Goal: Task Accomplishment & Management: Manage account settings

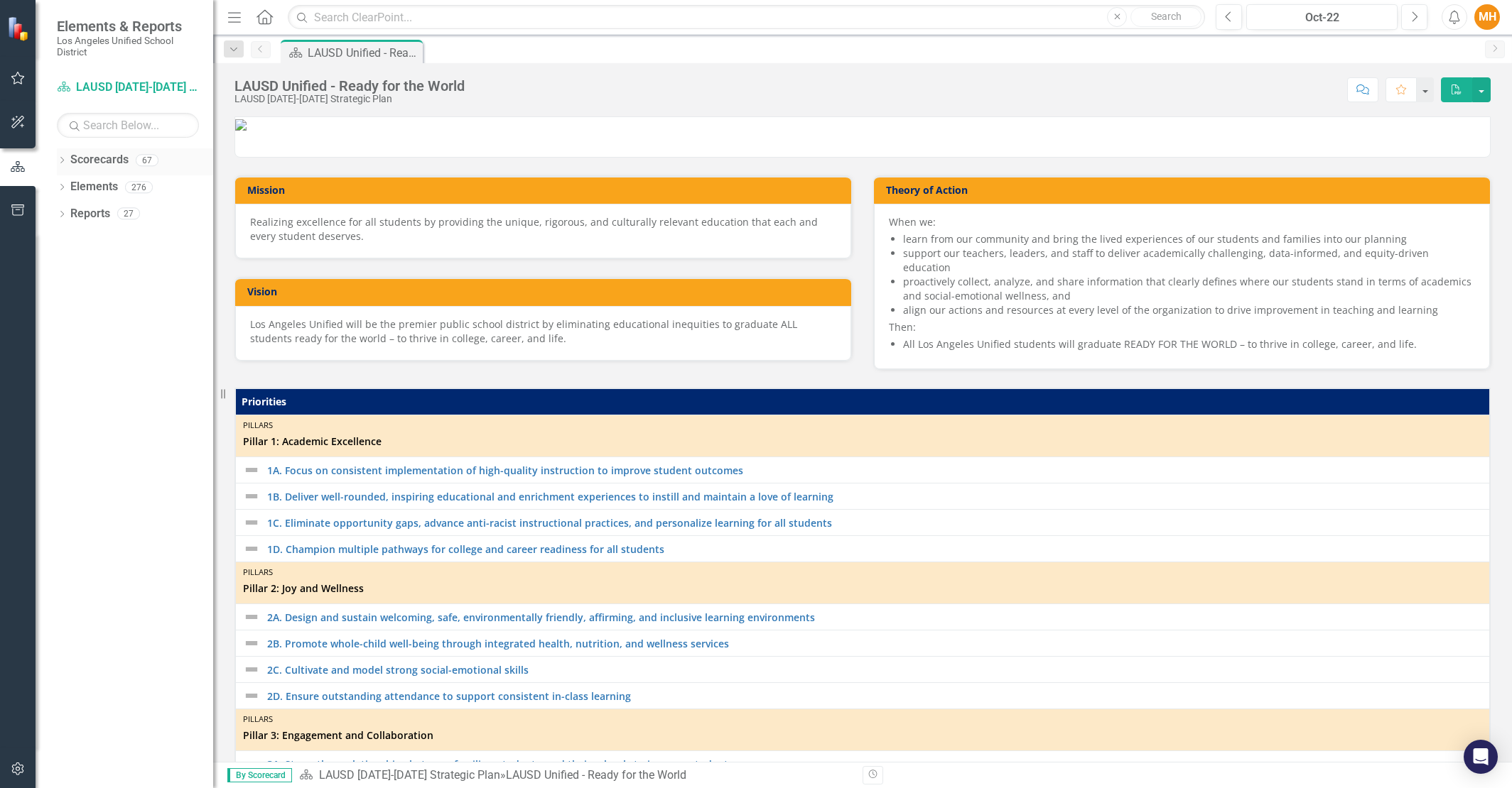
drag, startPoint x: 0, startPoint y: 0, endPoint x: 61, endPoint y: 159, distance: 170.3
click at [61, 159] on icon "Dropdown" at bounding box center [61, 162] width 10 height 8
click at [71, 184] on icon "Dropdown" at bounding box center [69, 187] width 11 height 9
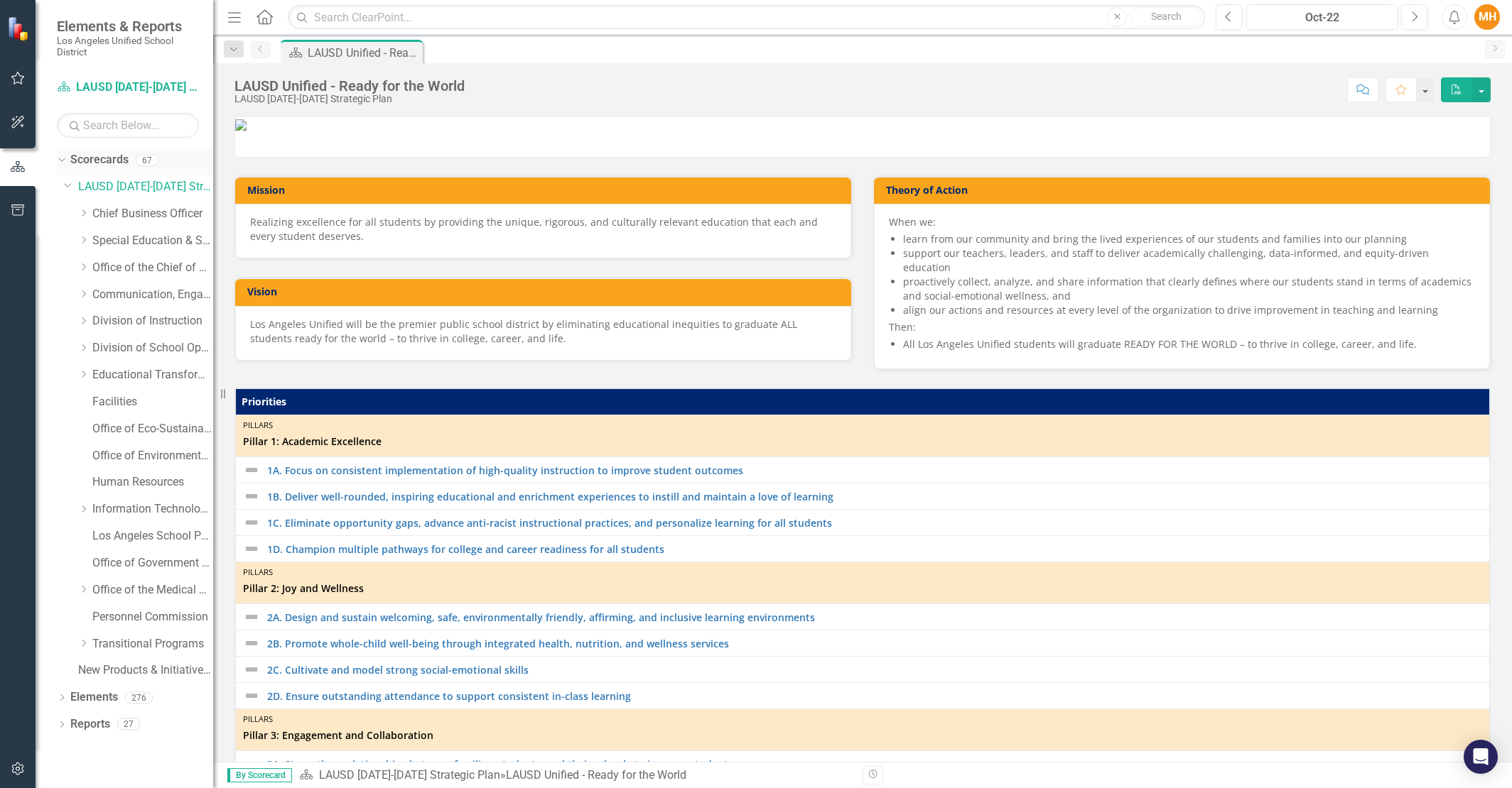
click at [87, 317] on icon "Dropdown" at bounding box center [84, 321] width 11 height 9
click at [163, 610] on link "School Counseling Services" at bounding box center [160, 617] width 107 height 16
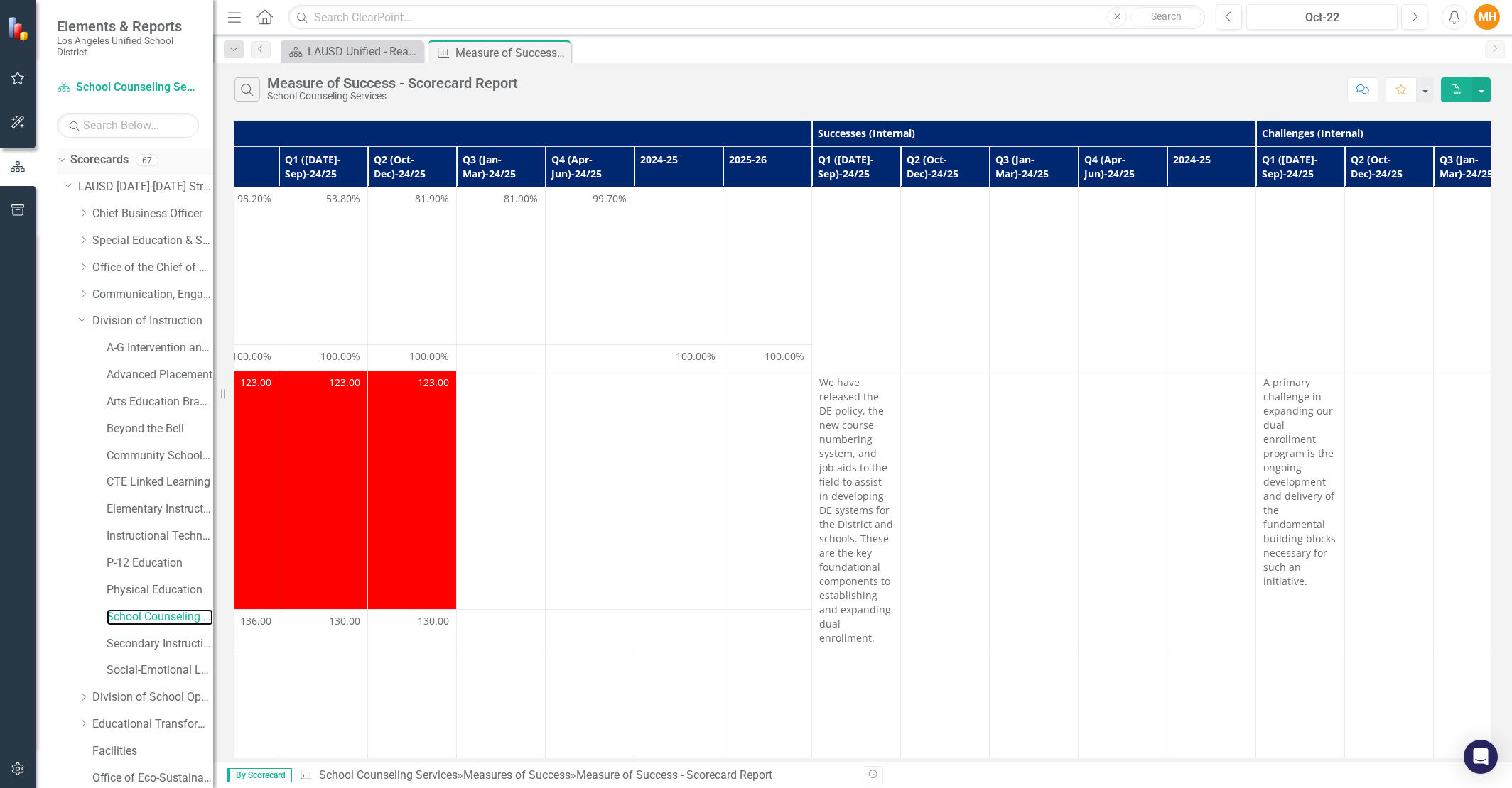
scroll to position [0, 709]
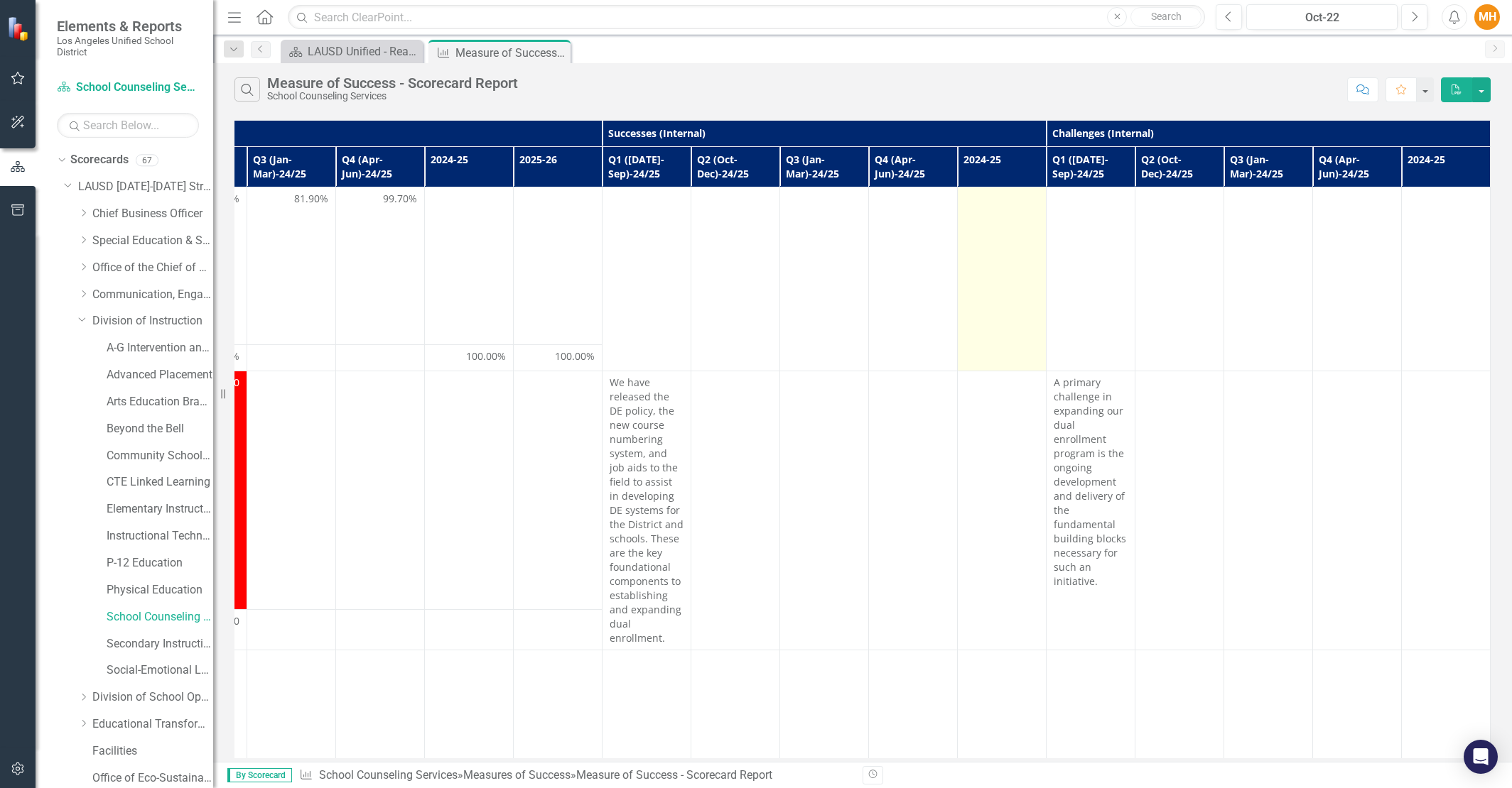
click at [993, 221] on td at bounding box center [1002, 279] width 89 height 184
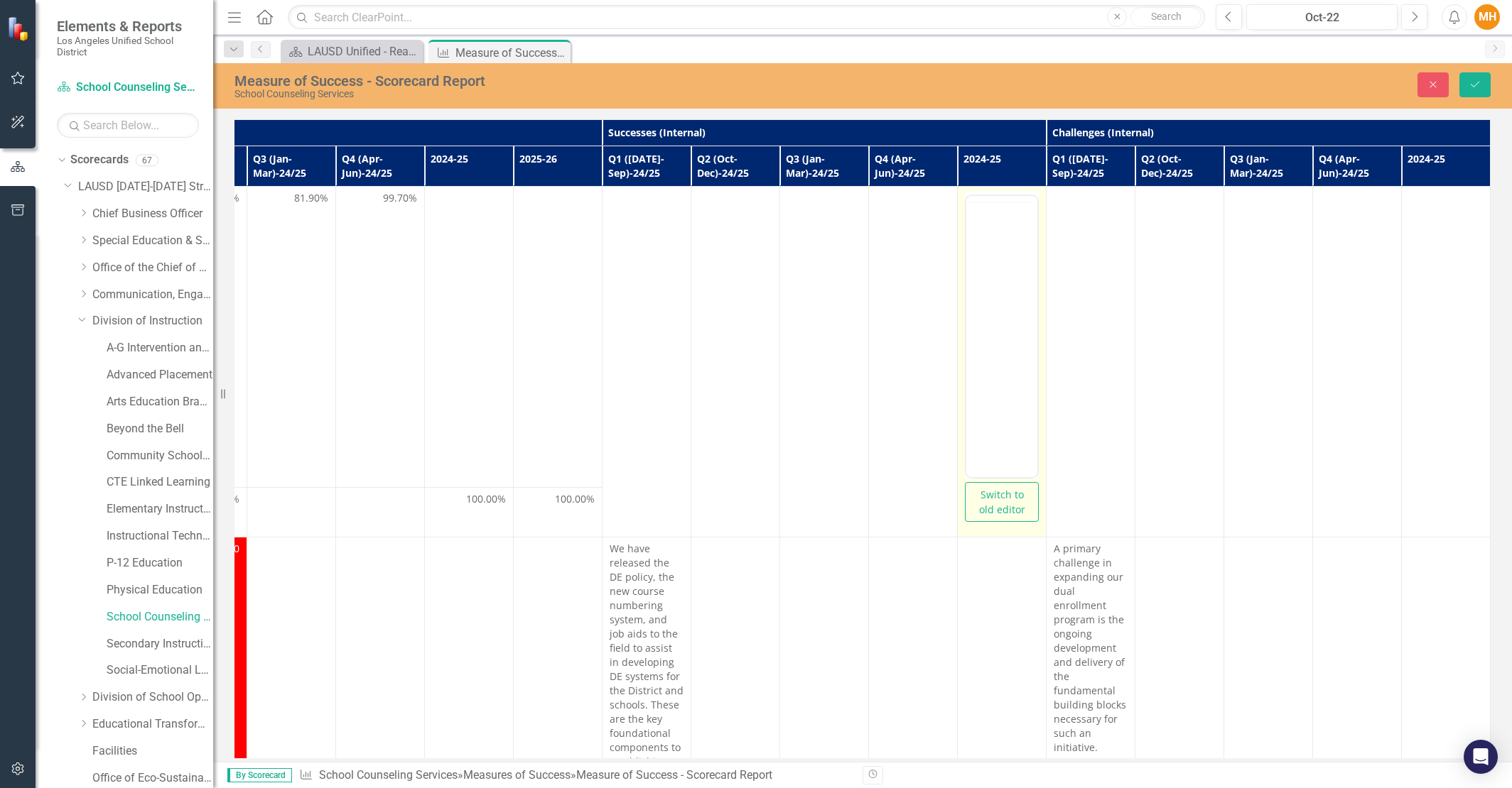
scroll to position [0, 0]
click at [982, 247] on p "Rich Text Area. Press ALT-0 for help." at bounding box center [1001, 242] width 64 height 17
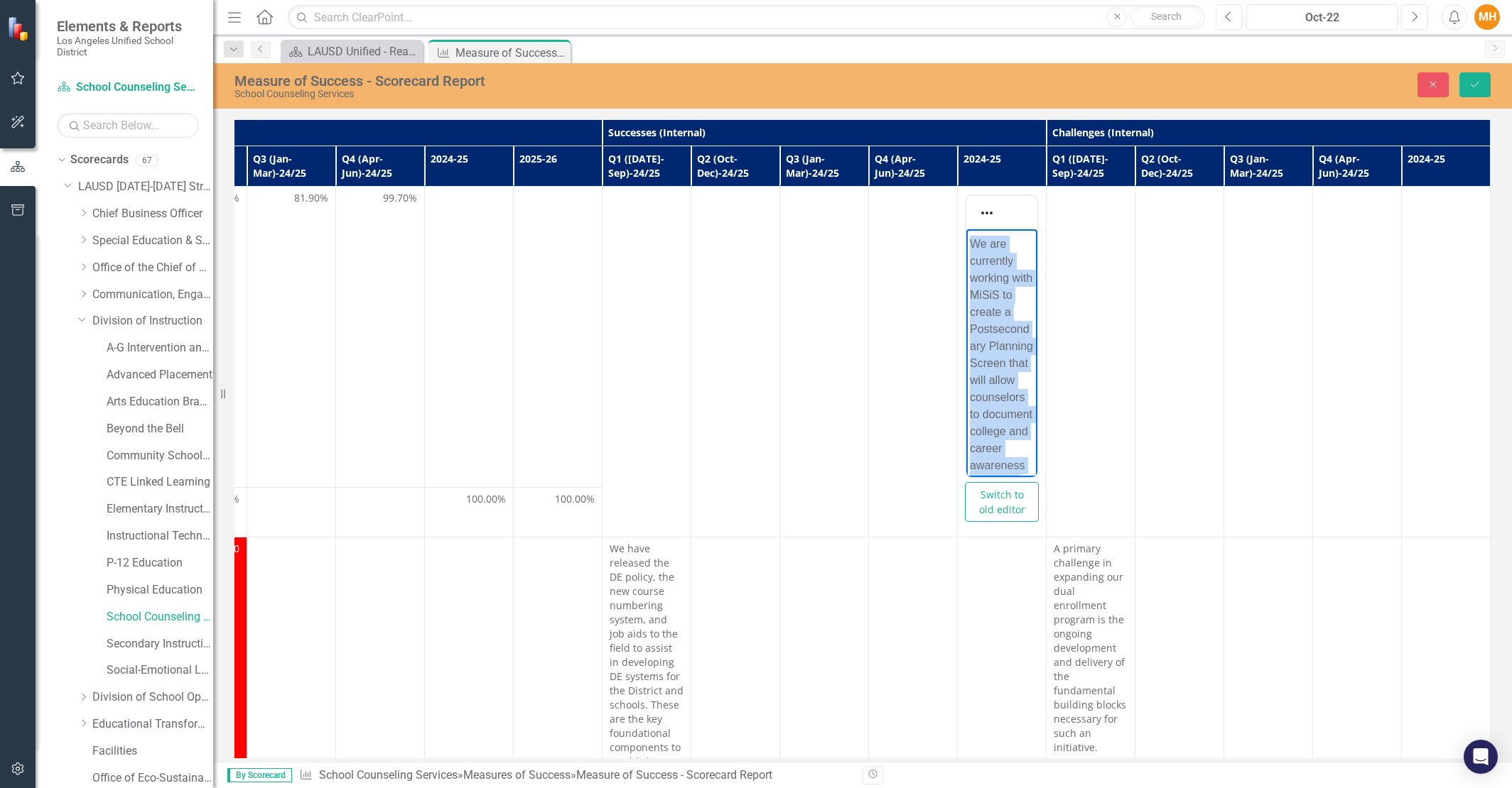
scroll to position [1793, 0]
drag, startPoint x: 985, startPoint y: 460, endPoint x: 973, endPoint y: 249, distance: 211.3
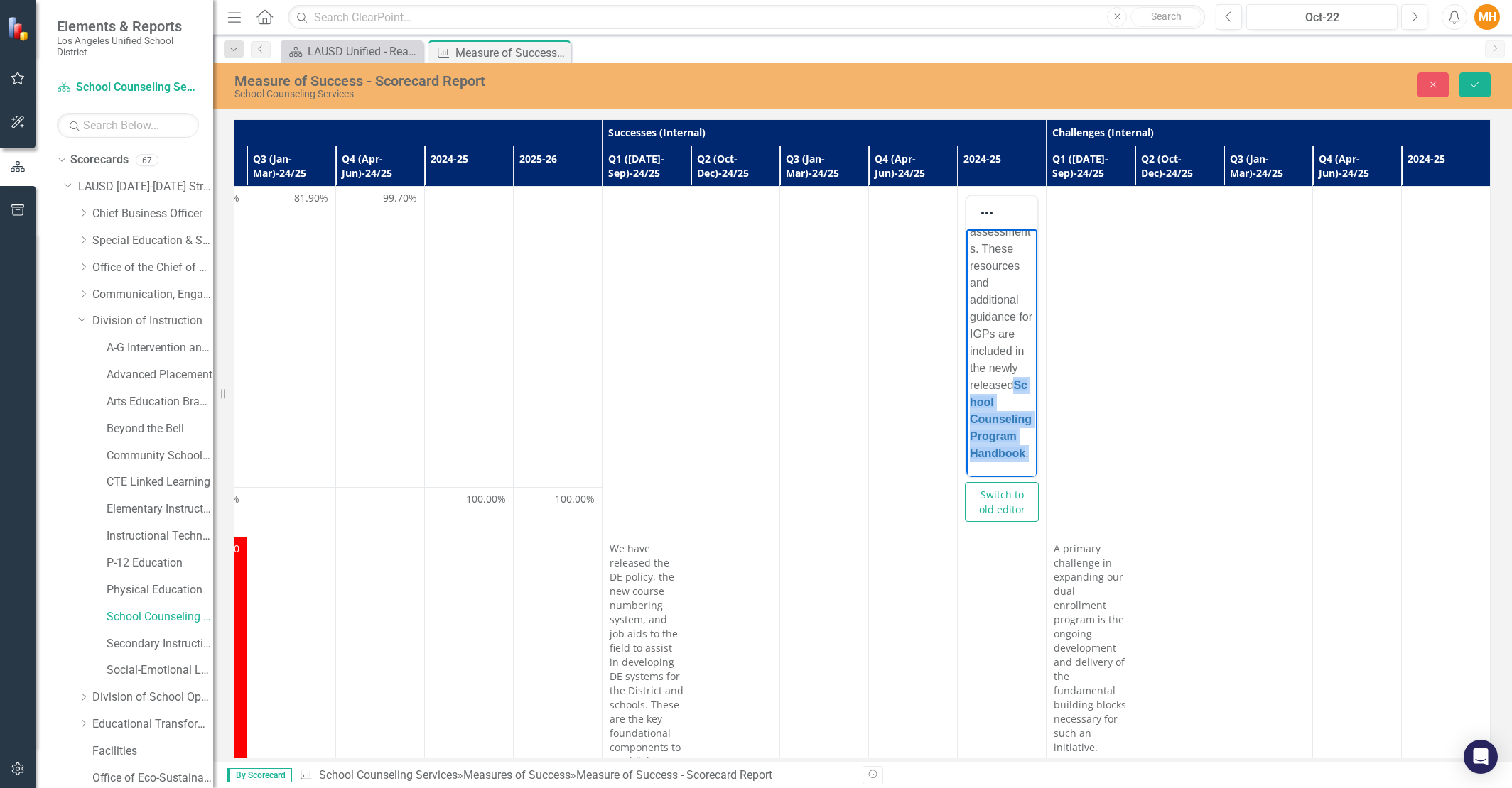
drag, startPoint x: 1028, startPoint y: 456, endPoint x: 964, endPoint y: 406, distance: 81.2
click at [973, 409] on body "The IGP completion rate for the 2024-25 school year was 99.7%, which represents…" at bounding box center [1002, 234] width 71 height 1786
click at [973, 399] on p "Rich Text Area. Press ALT-0 for help." at bounding box center [1001, 393] width 64 height 17
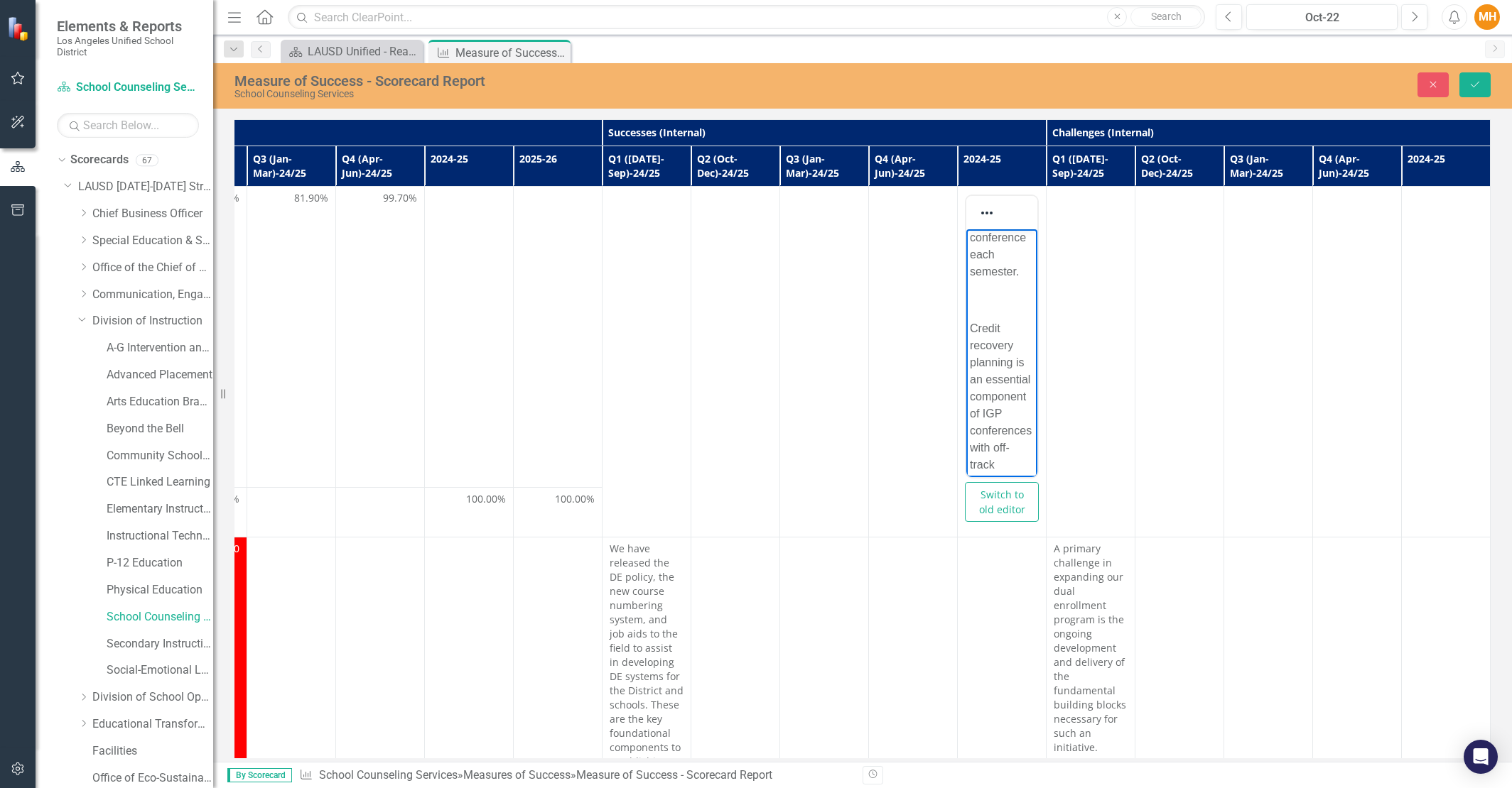
scroll to position [443, 0]
click at [981, 314] on body "The IGP completion rate for the 2024-25 school year was 99.7%, which represents…" at bounding box center [1002, 665] width 71 height 1757
click at [981, 306] on p "Rich Text Area. Press ALT-0 for help." at bounding box center [1001, 304] width 64 height 17
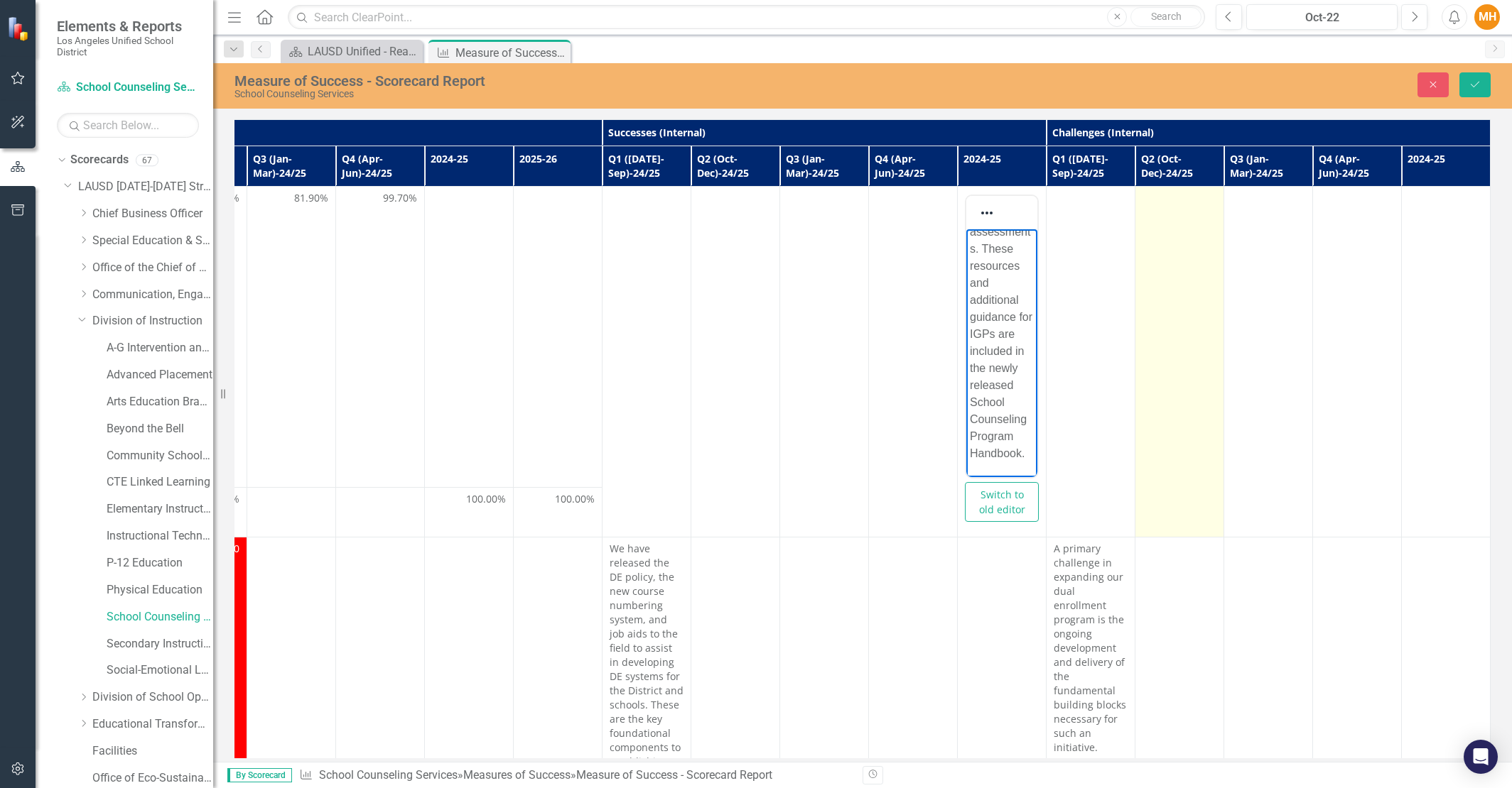
click at [1189, 423] on td at bounding box center [1179, 362] width 89 height 351
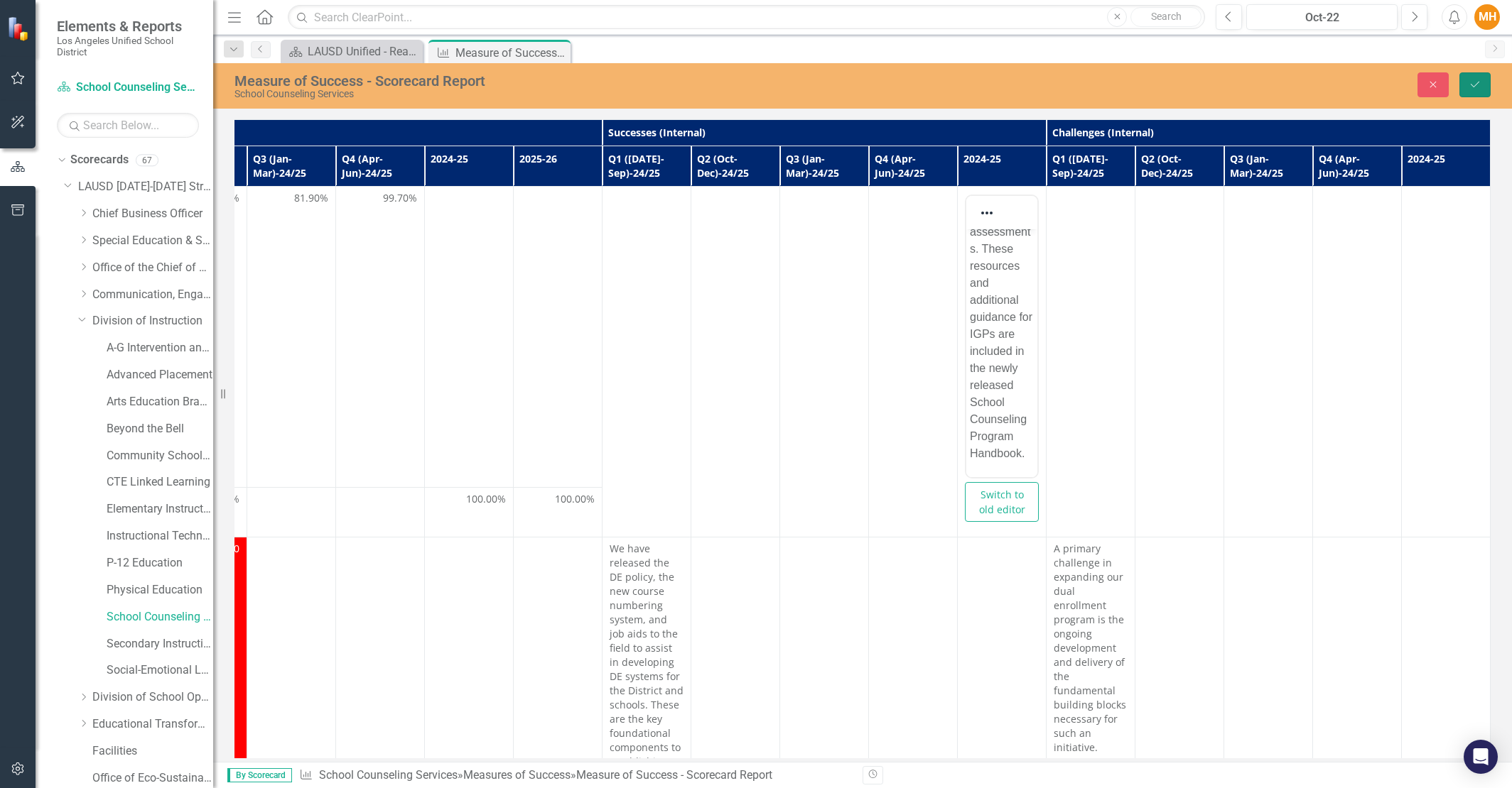
click at [1479, 79] on icon "Save" at bounding box center [1474, 84] width 13 height 10
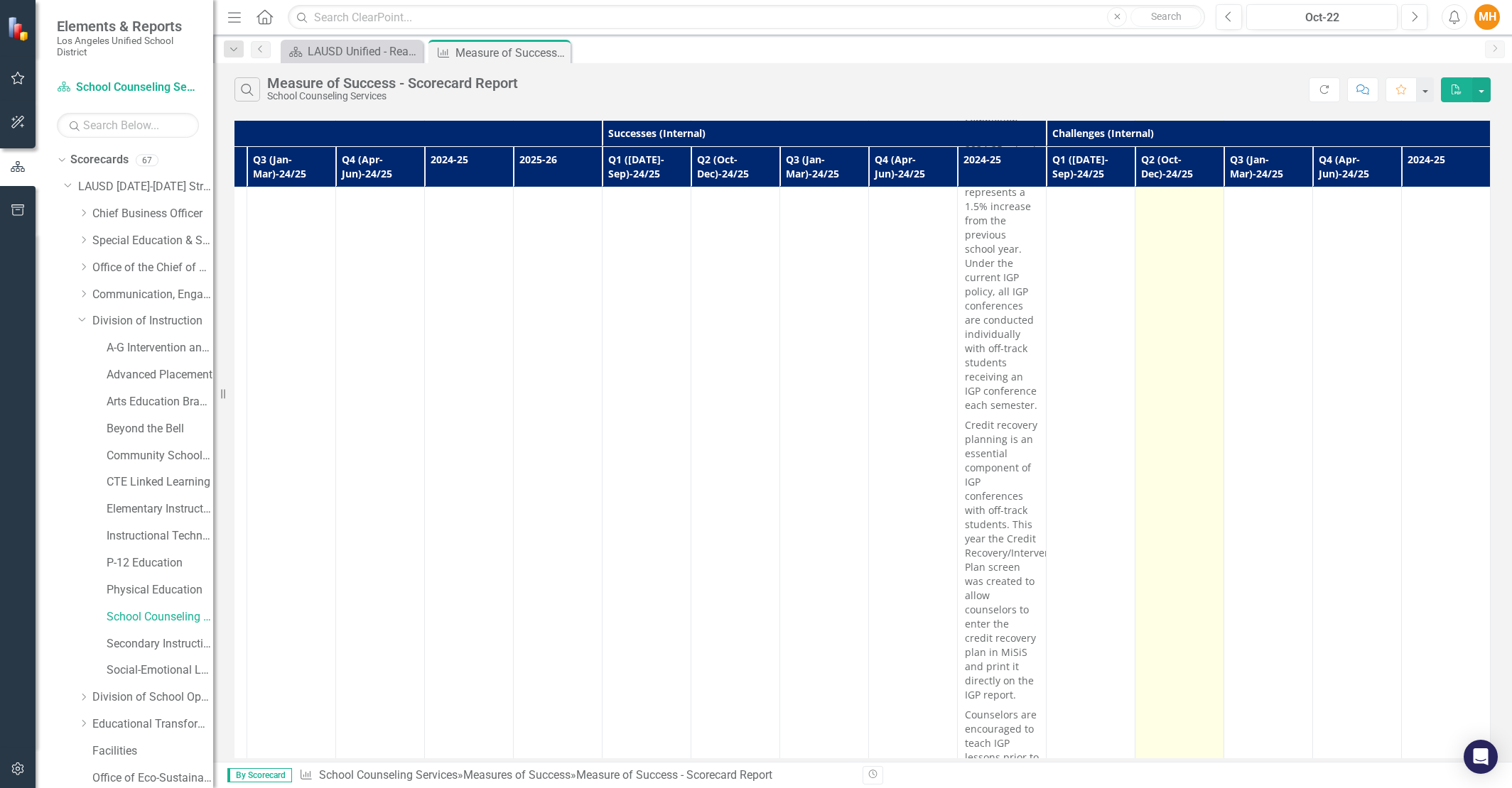
scroll to position [0, 709]
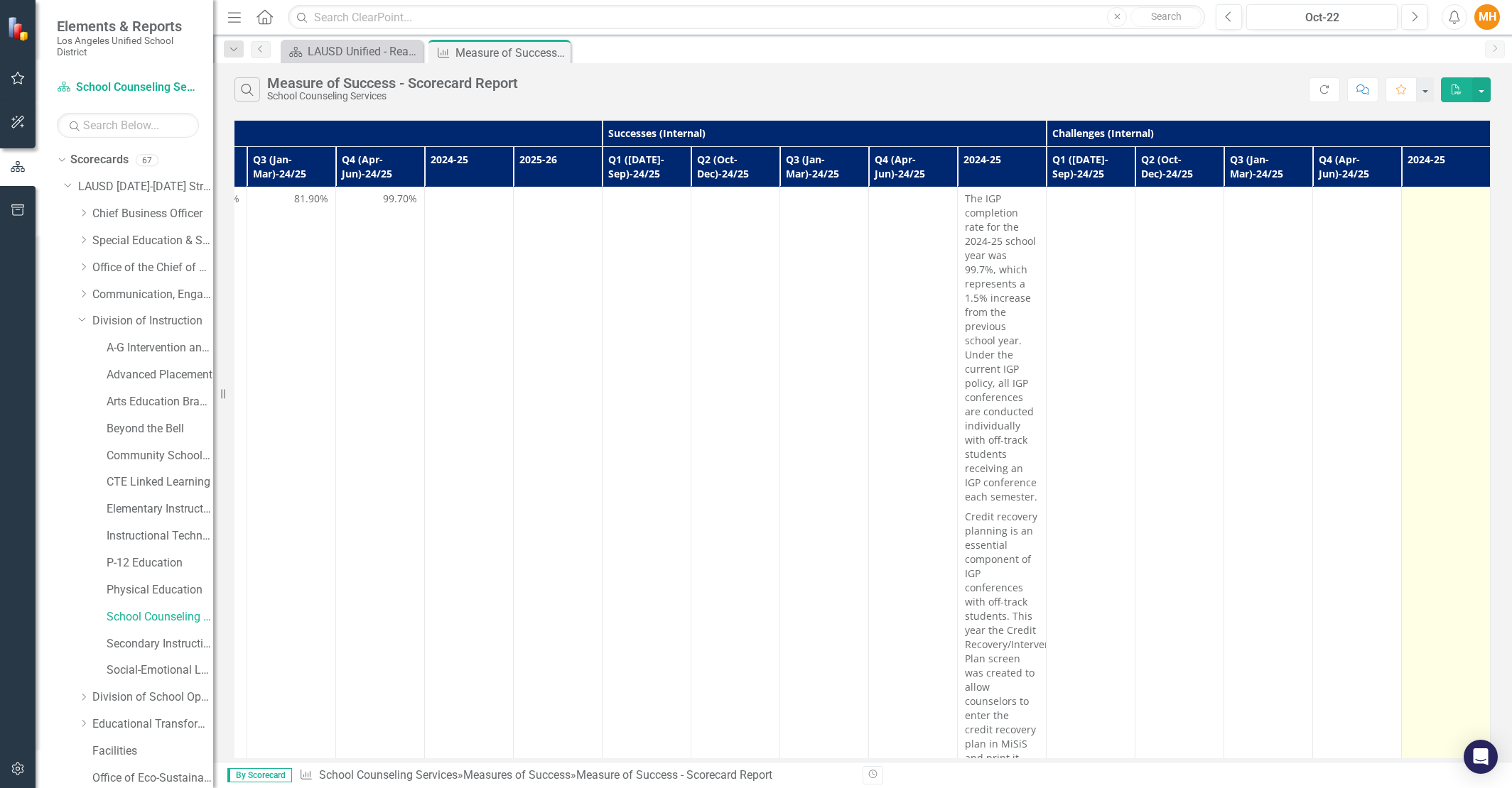
click at [1423, 235] on td at bounding box center [1445, 738] width 89 height 1100
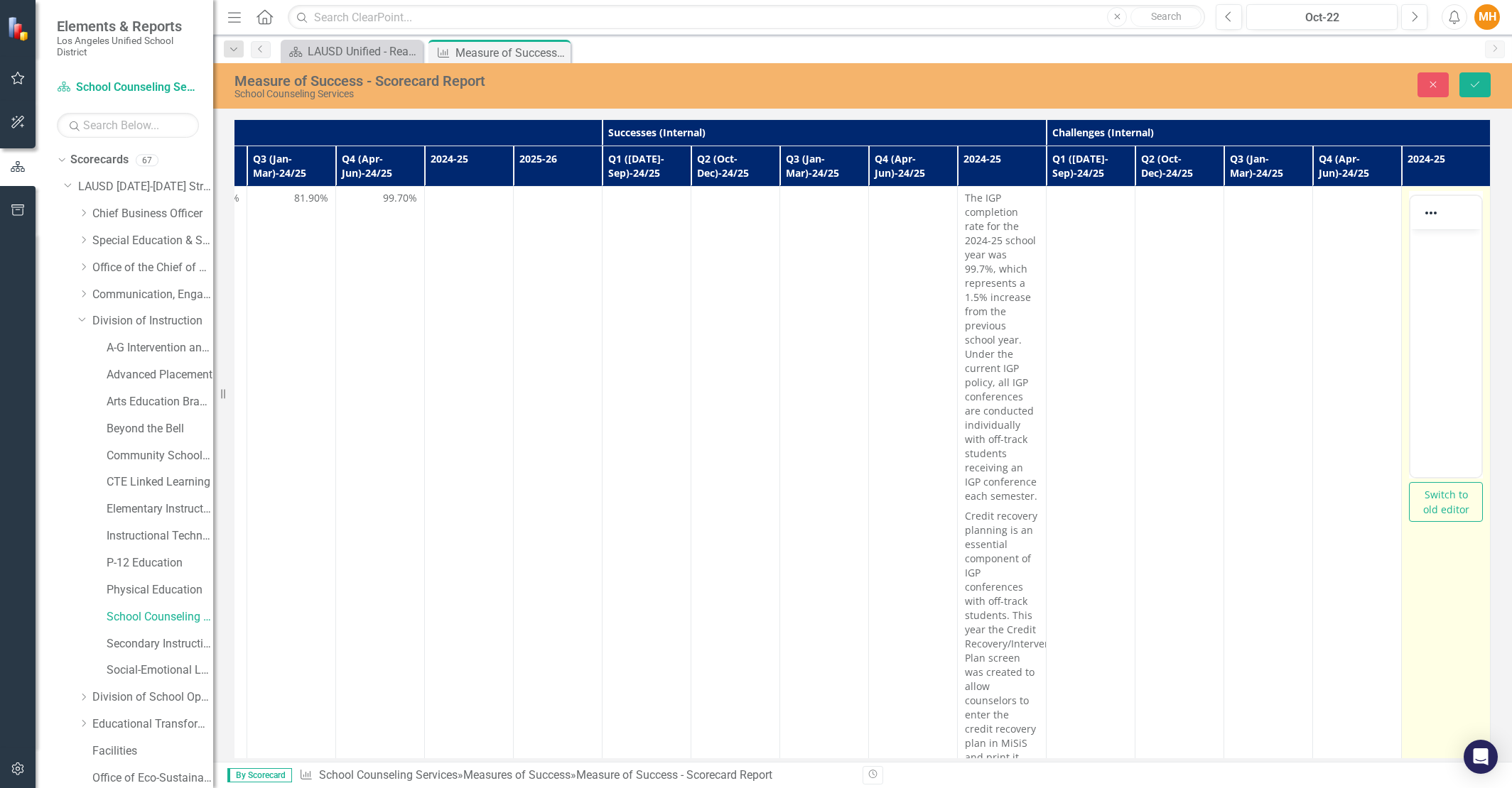
scroll to position [0, 0]
click at [1429, 244] on p "Rich Text Area. Press ALT-0 for help." at bounding box center [1445, 242] width 64 height 17
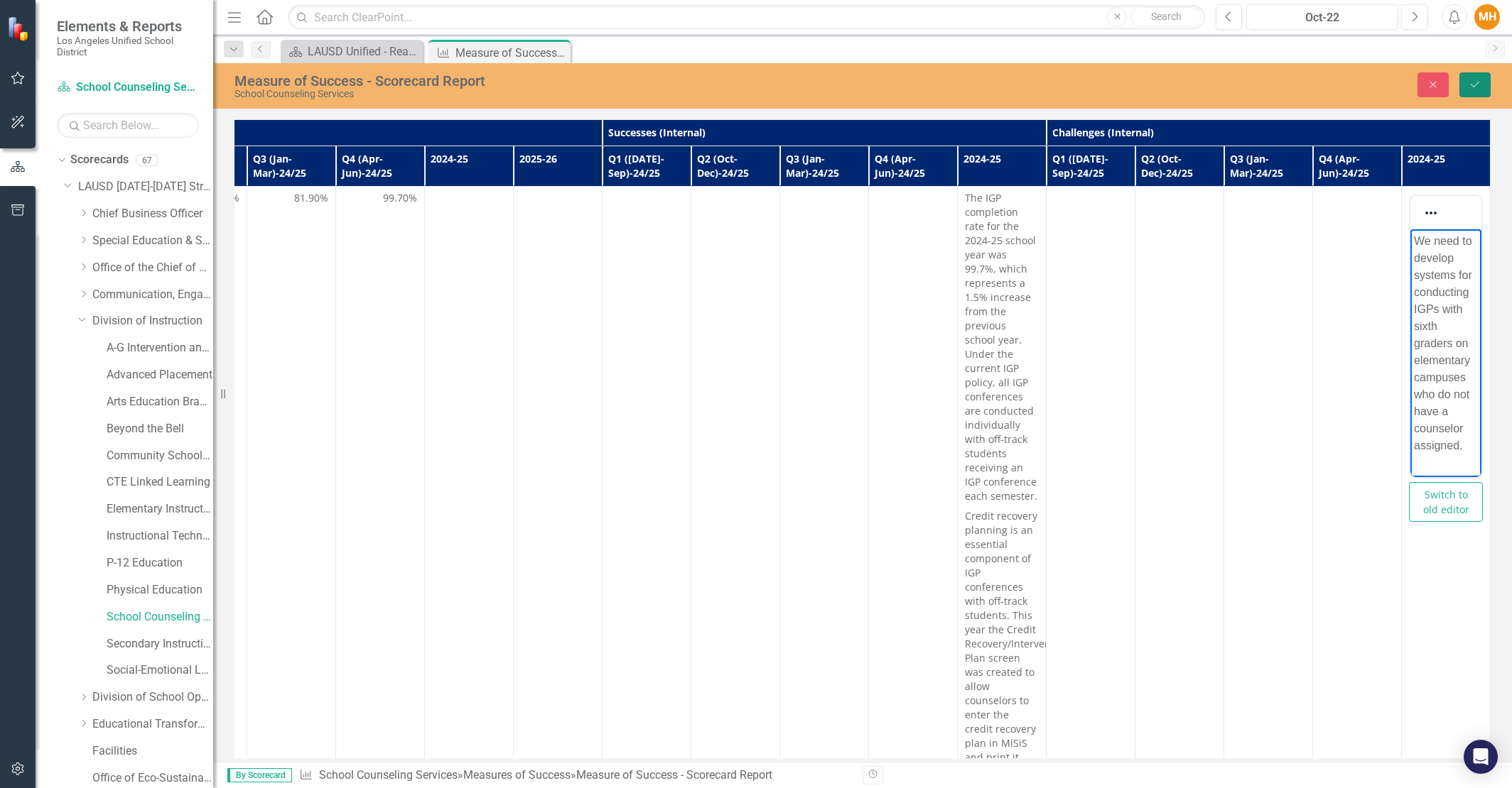
click at [1472, 86] on icon "Save" at bounding box center [1474, 84] width 13 height 10
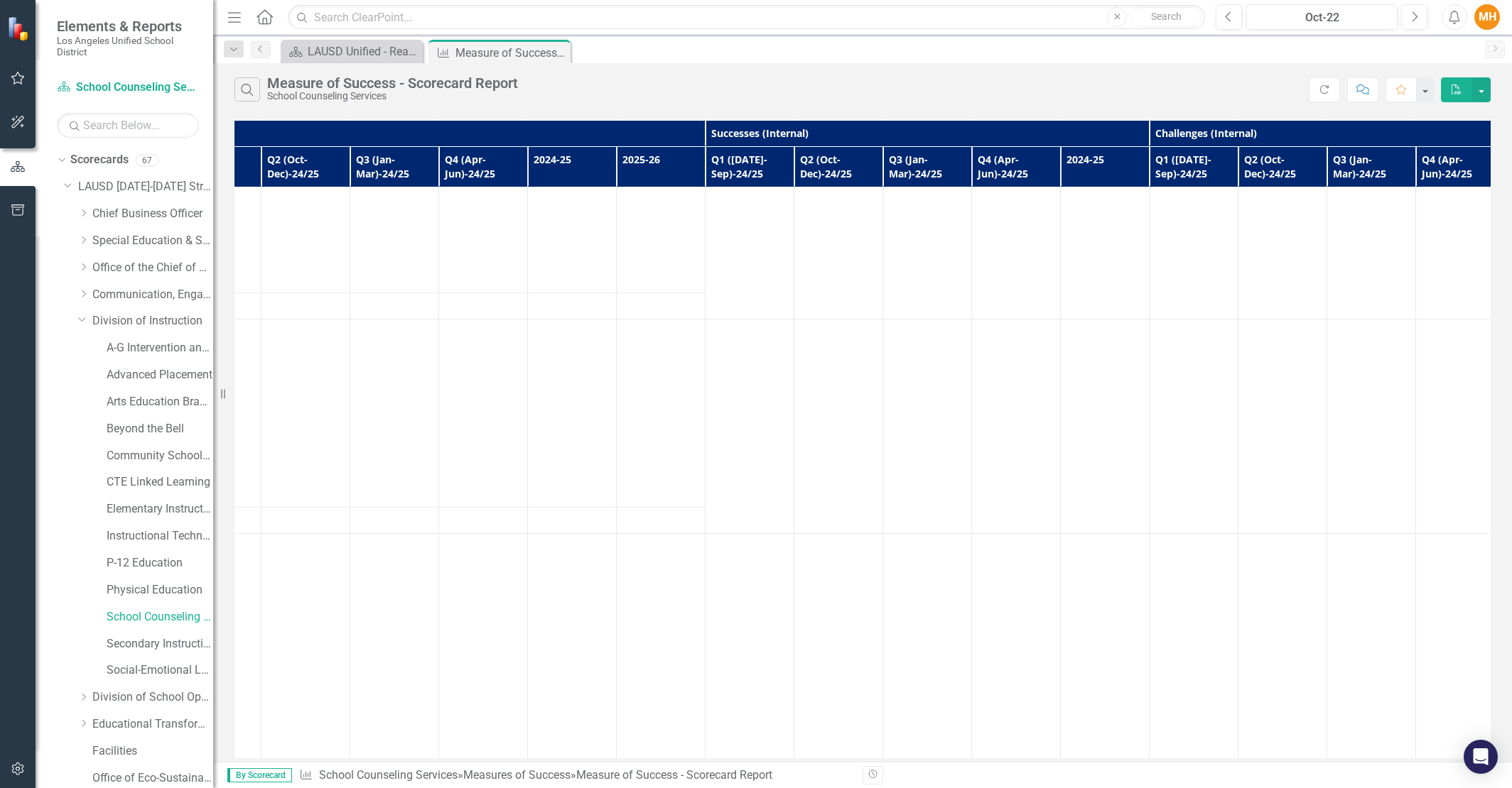
scroll to position [1430, 709]
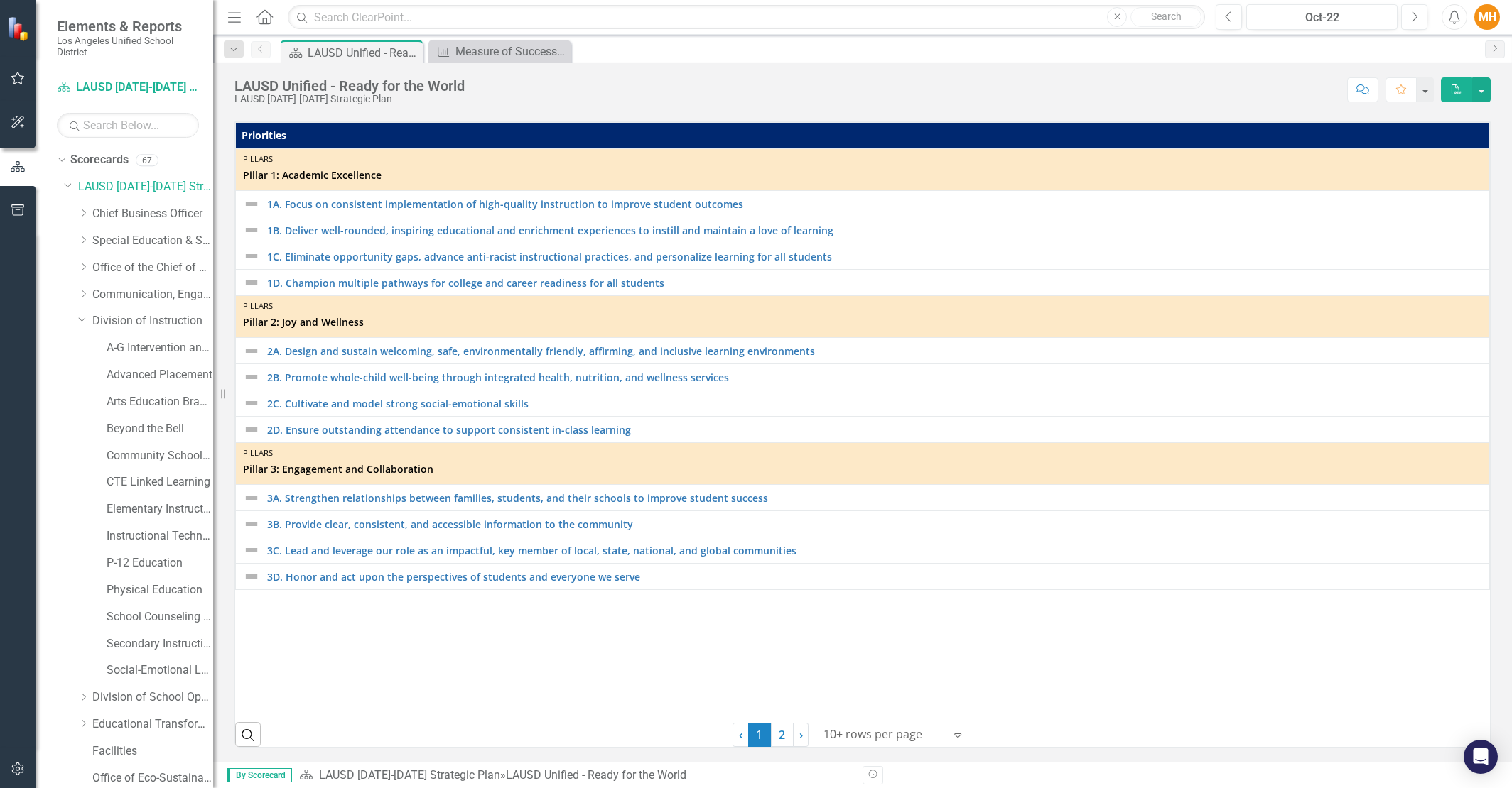
scroll to position [578, 0]
click at [1485, 19] on div "MH" at bounding box center [1487, 16] width 26 height 26
click at [1455, 176] on link "Logout Log Out" at bounding box center [1442, 179] width 112 height 26
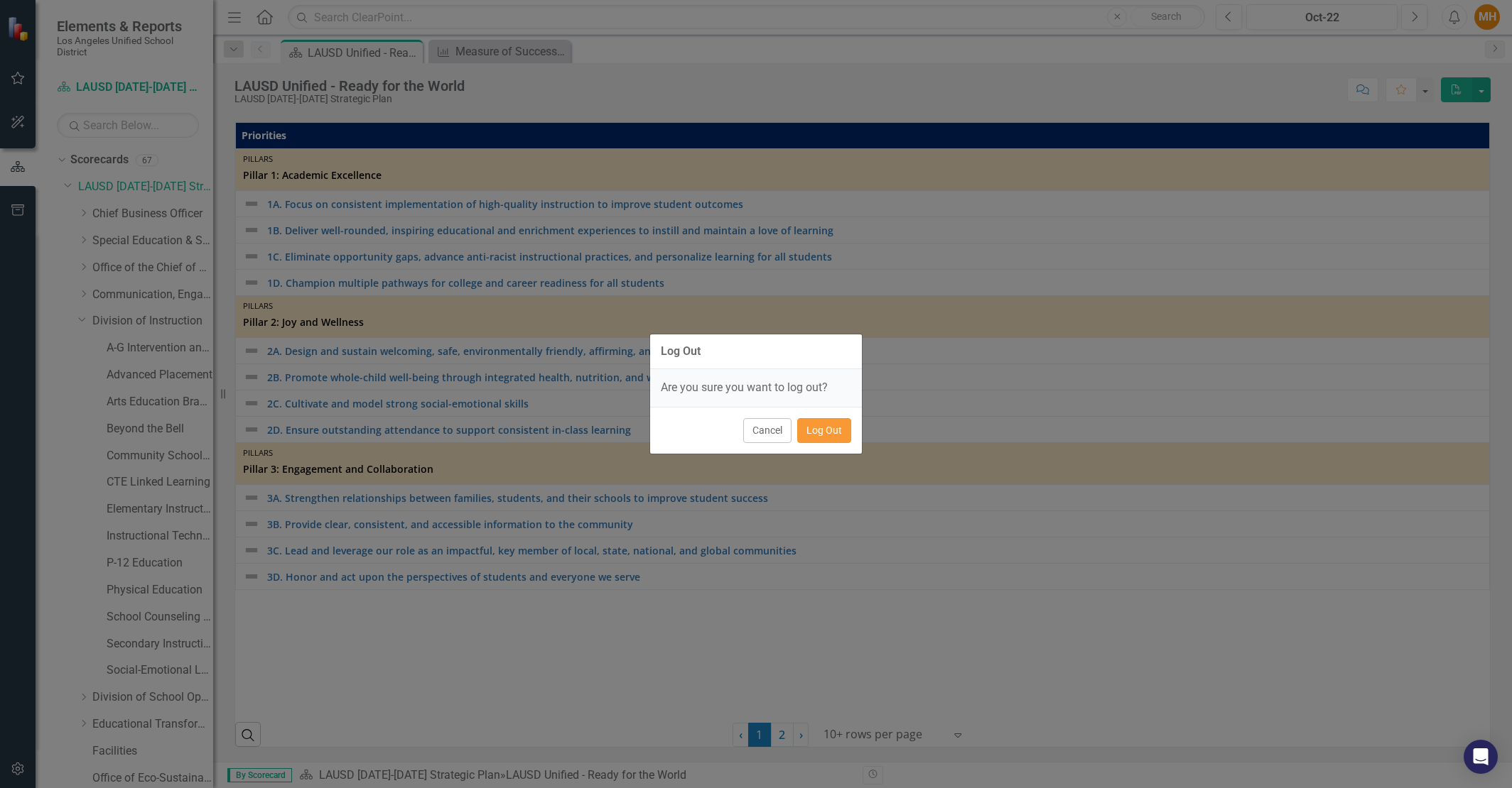
click at [820, 421] on button "Log Out" at bounding box center [824, 431] width 54 height 25
